Goal: Answer question/provide support: Answer question/provide support

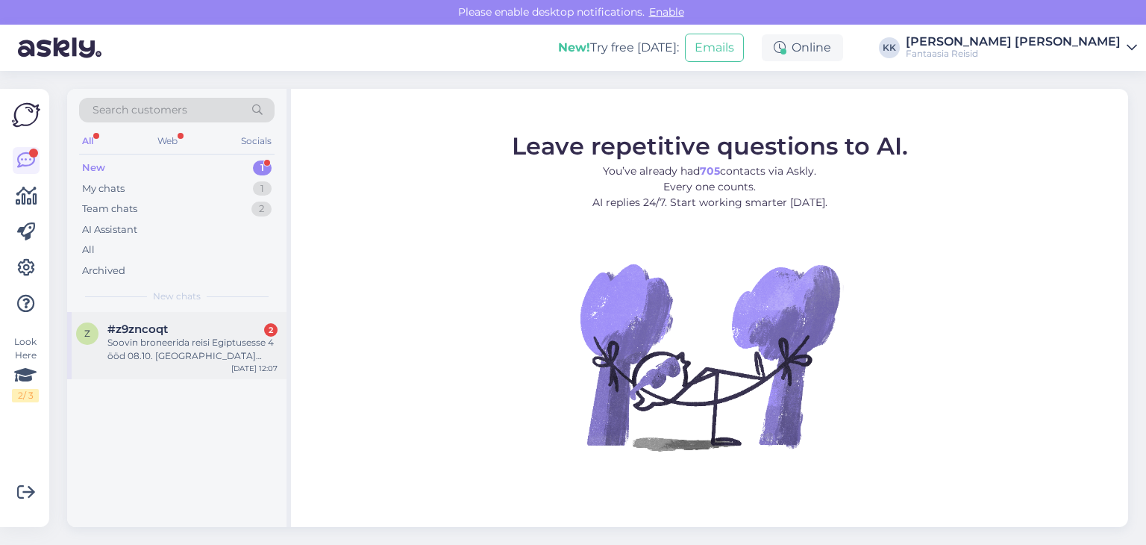
click at [219, 359] on div "Soovin broneerida reisi Egiptusesse 4 ööd 08.10. [GEOGRAPHIC_DATA] hotell, 2 in…" at bounding box center [192, 349] width 170 height 27
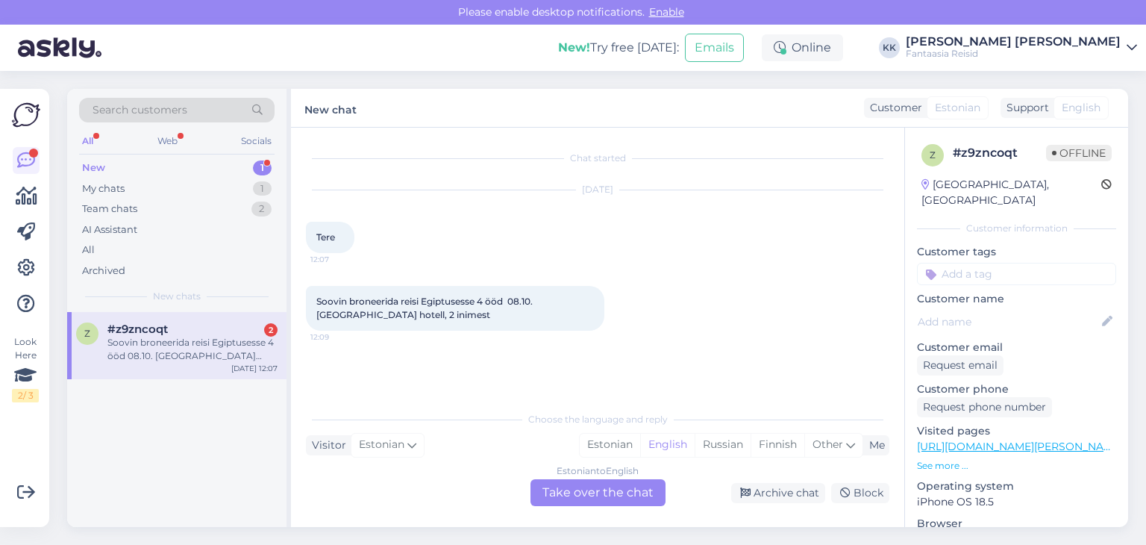
click at [607, 501] on div "Chat started [DATE] Tere 12:07 Soovin broneerida reisi Egiptusesse 4 ööd 08.10.…" at bounding box center [597, 327] width 613 height 399
click at [606, 494] on div "Estonian to English Take over the chat" at bounding box center [597, 492] width 135 height 27
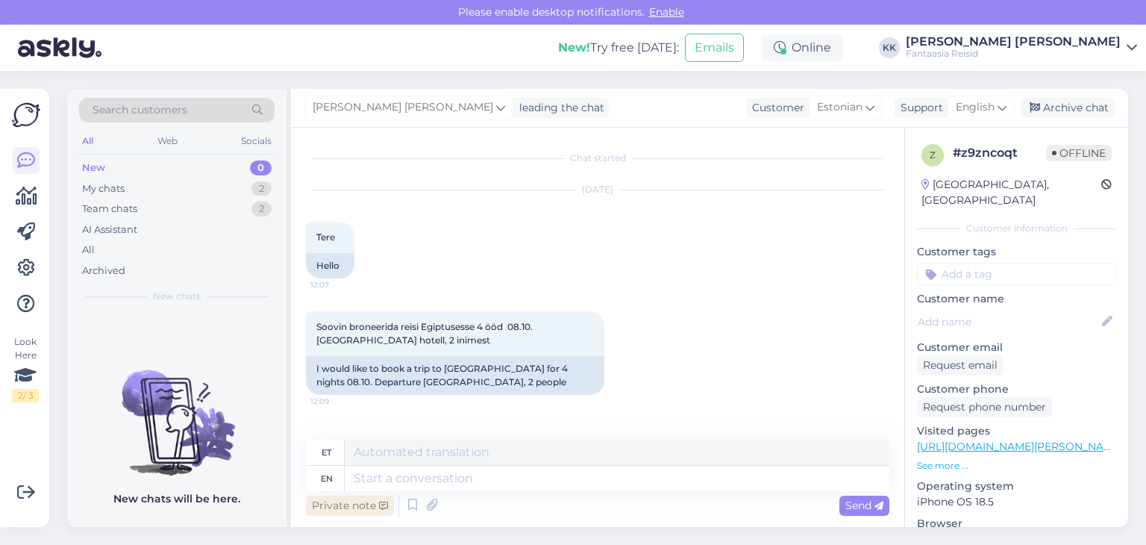
click at [334, 501] on div "Private note" at bounding box center [350, 505] width 88 height 20
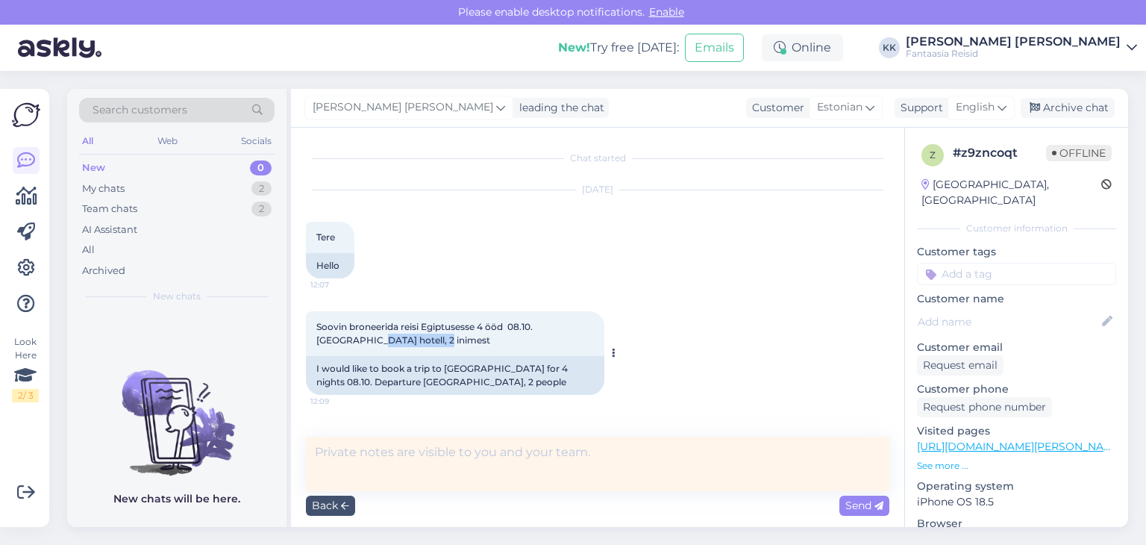
drag, startPoint x: 316, startPoint y: 342, endPoint x: 383, endPoint y: 341, distance: 67.1
click at [383, 341] on div "Soovin broneerida reisi Egiptusesse 4 ööd 08.10. [GEOGRAPHIC_DATA] hotell, 2 in…" at bounding box center [455, 333] width 298 height 45
copy span "Rewaya hotell,"
click at [330, 462] on textarea at bounding box center [597, 463] width 583 height 54
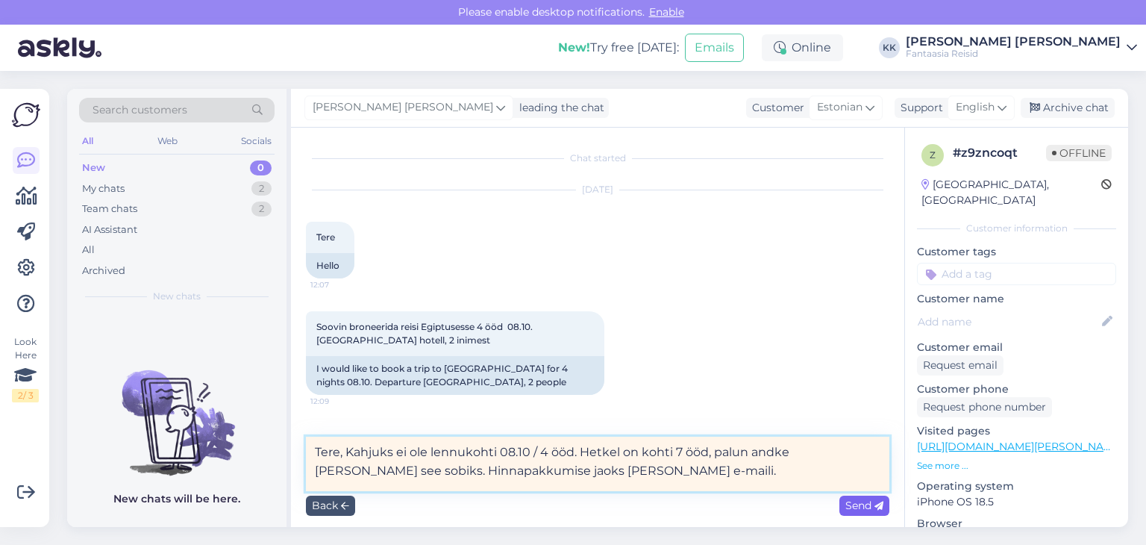
type textarea "Tere, Kahjuks ei ole lennukohti 08.10 / 4 ööd. Hetkel on kohti 7 ööd, palun and…"
click at [861, 501] on span "Send" at bounding box center [864, 504] width 38 height 13
